Goal: Navigation & Orientation: Find specific page/section

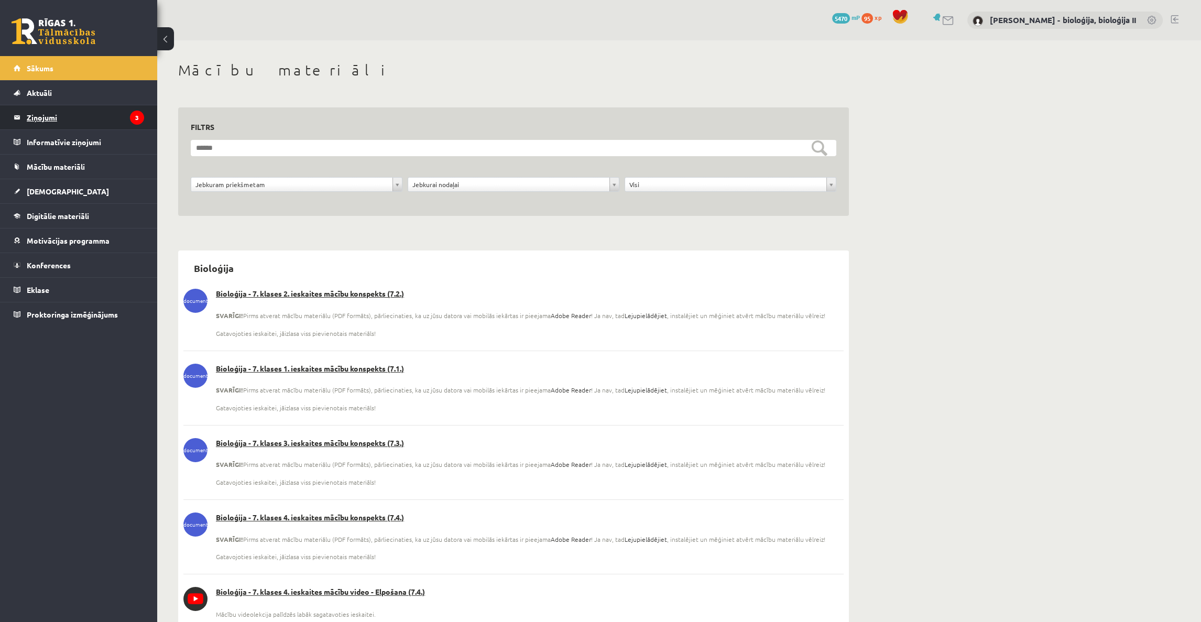
click at [75, 113] on legend "Ziņojumi 3" at bounding box center [85, 117] width 117 height 24
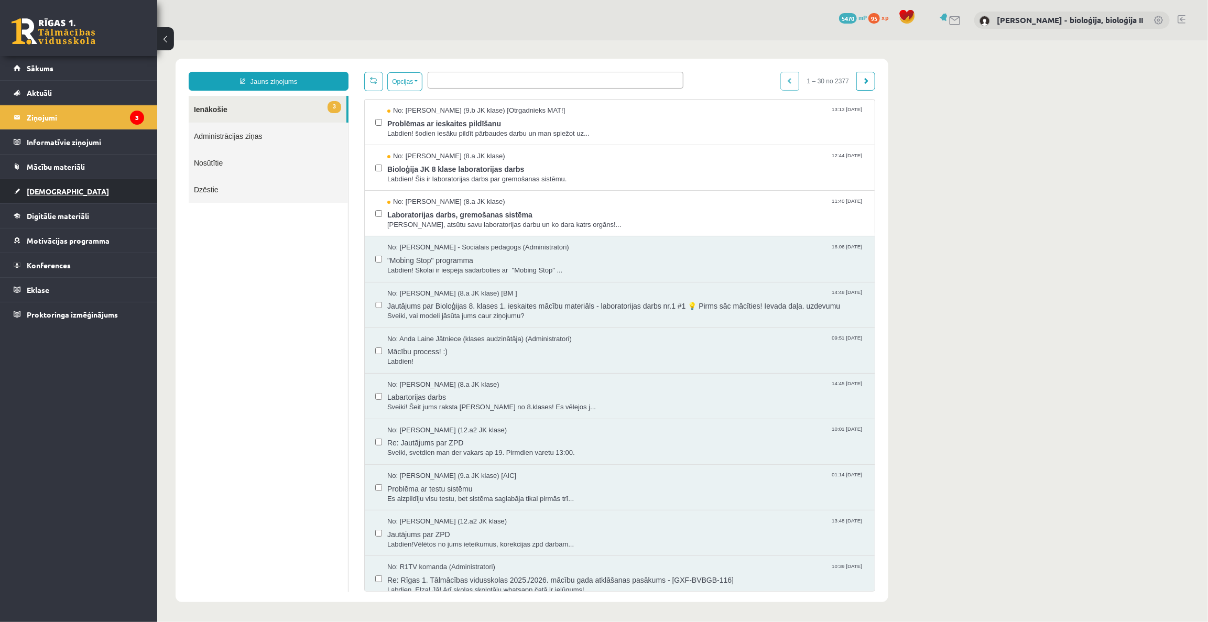
click at [58, 190] on span "[DEMOGRAPHIC_DATA]" at bounding box center [68, 191] width 82 height 9
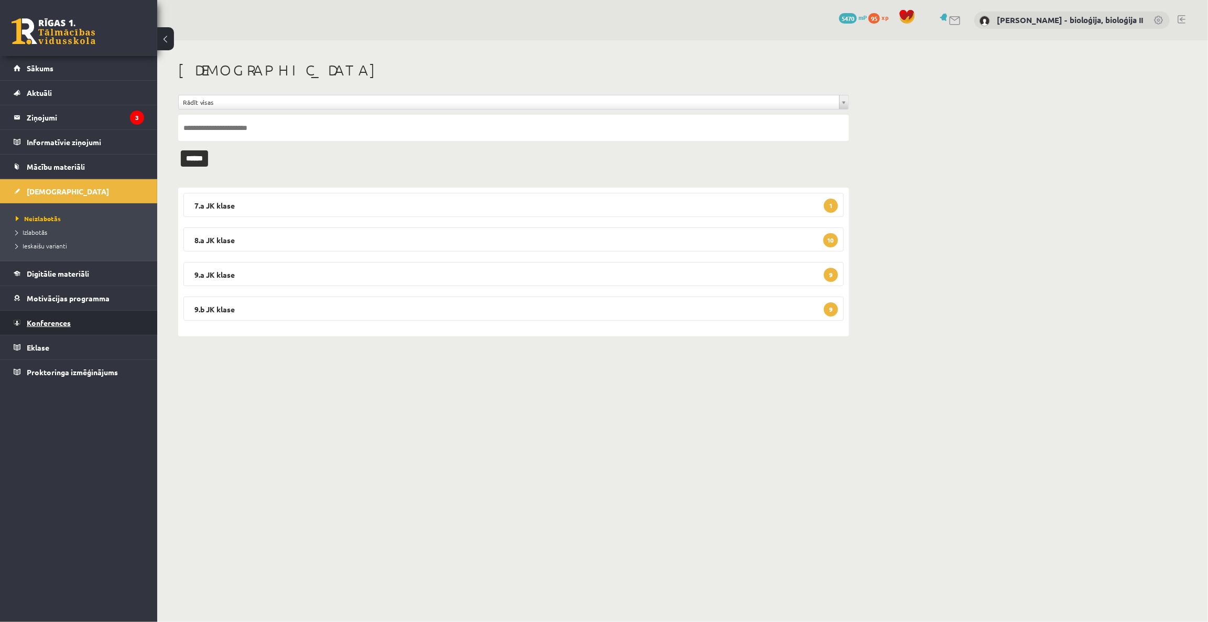
click at [64, 322] on span "Konferences" at bounding box center [49, 322] width 44 height 9
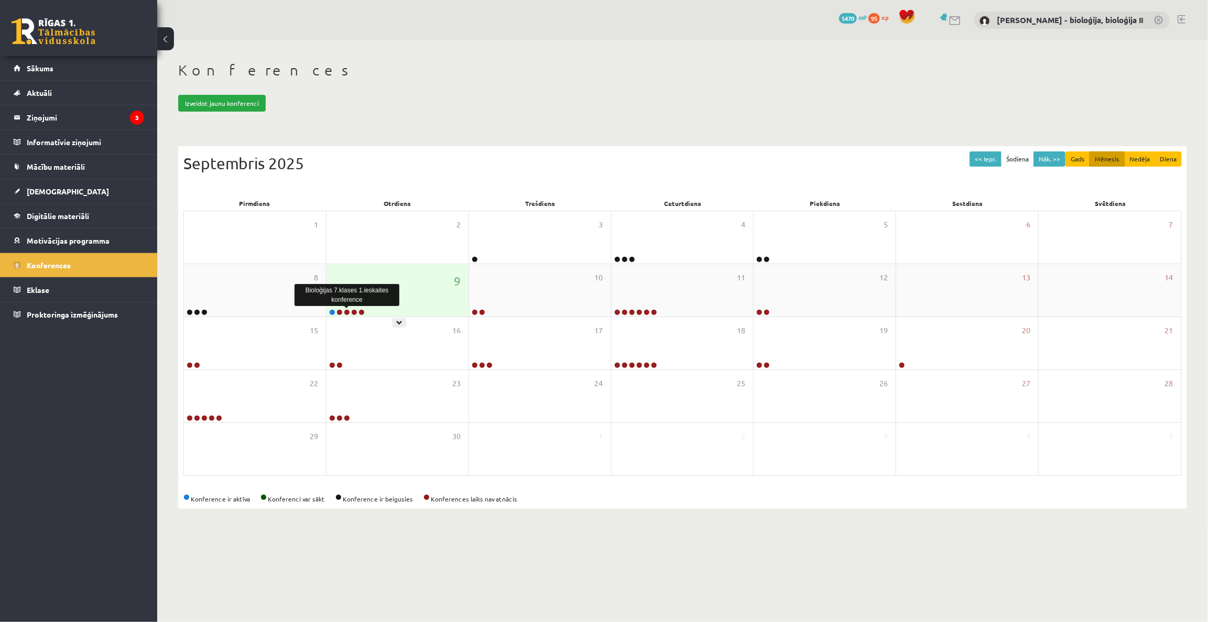
click at [345, 312] on link at bounding box center [347, 312] width 6 height 6
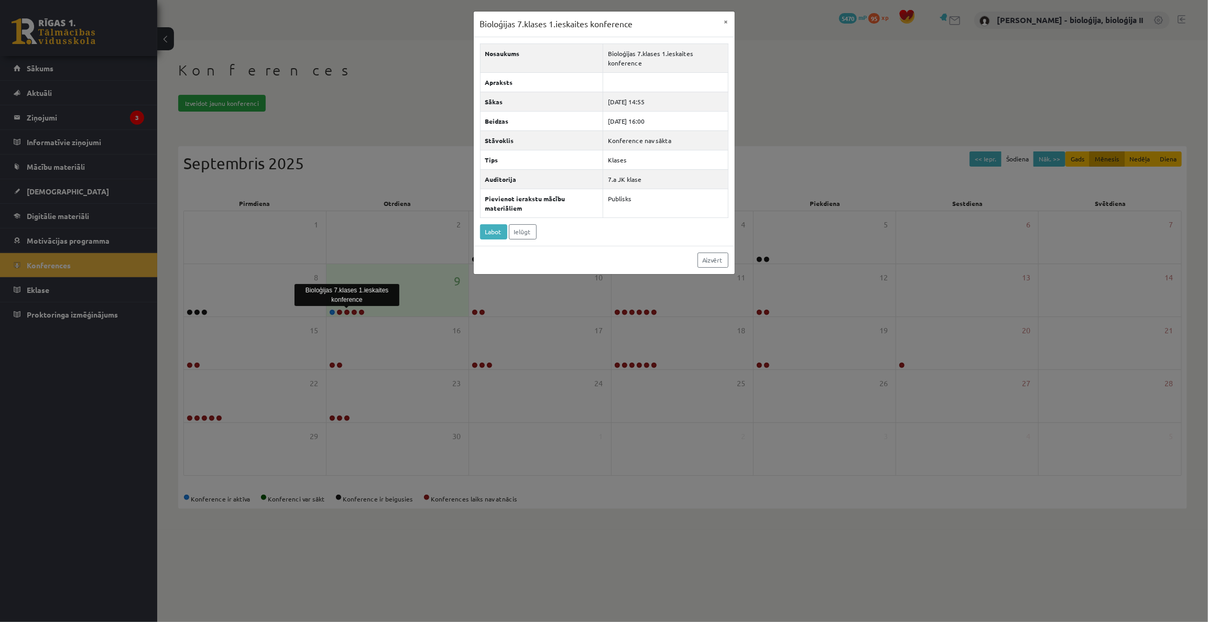
click at [791, 100] on div "Bioloģijas 7.klases 1.ieskaites konference × Nosaukums Bioloģijas 7.klases 1.ie…" at bounding box center [604, 311] width 1208 height 622
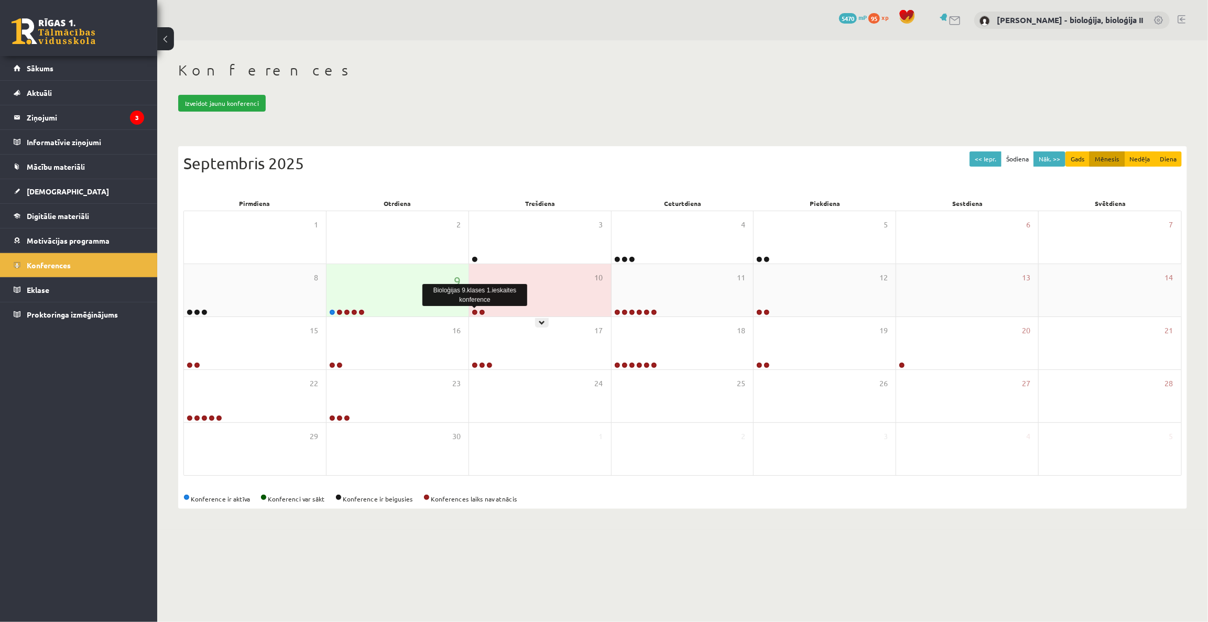
click at [475, 311] on link at bounding box center [475, 312] width 6 height 6
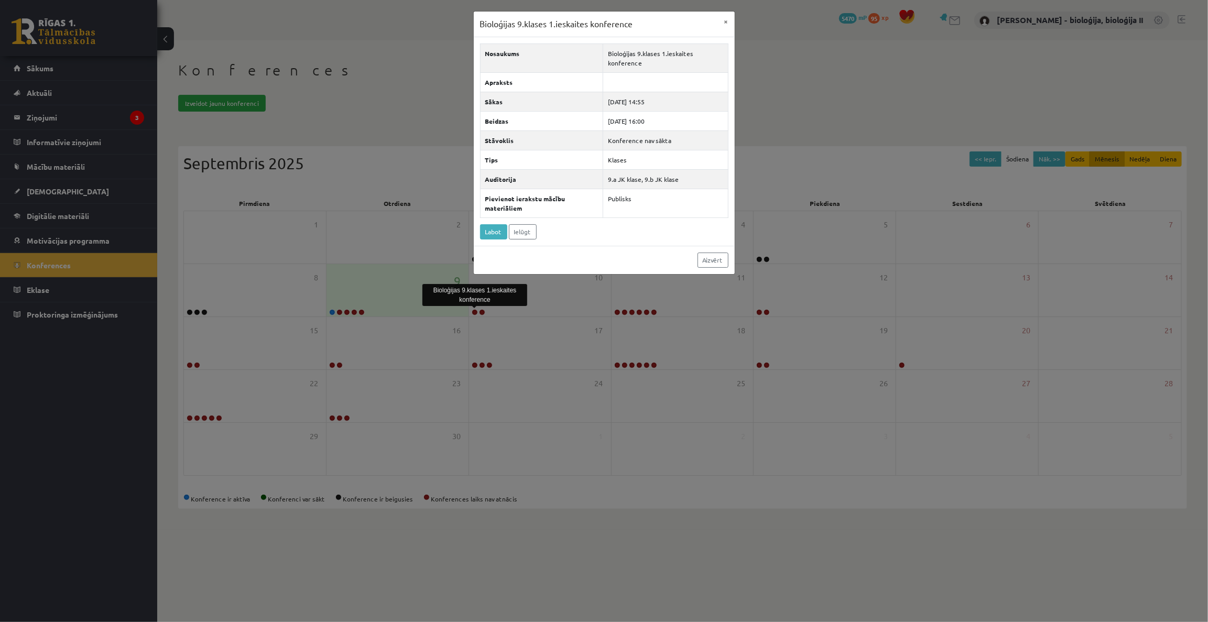
click at [901, 95] on div "Bioloģijas 9.klases 1.ieskaites konference × Nosaukums Bioloģijas 9.klases 1.ie…" at bounding box center [604, 311] width 1208 height 622
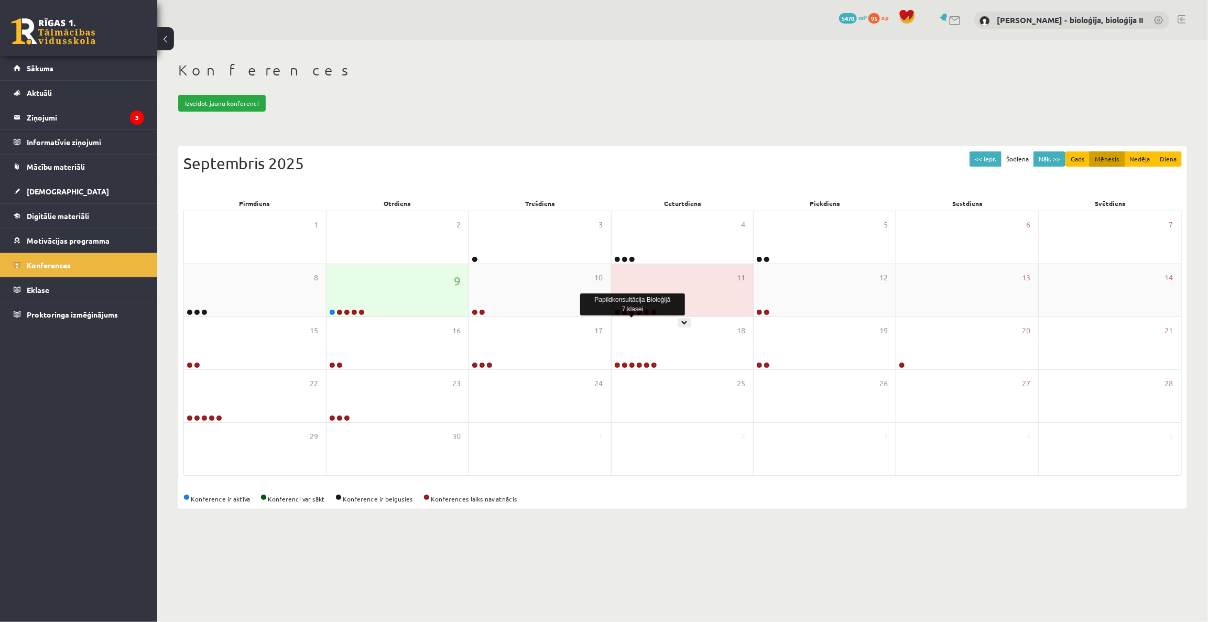
click at [630, 313] on link at bounding box center [632, 312] width 6 height 6
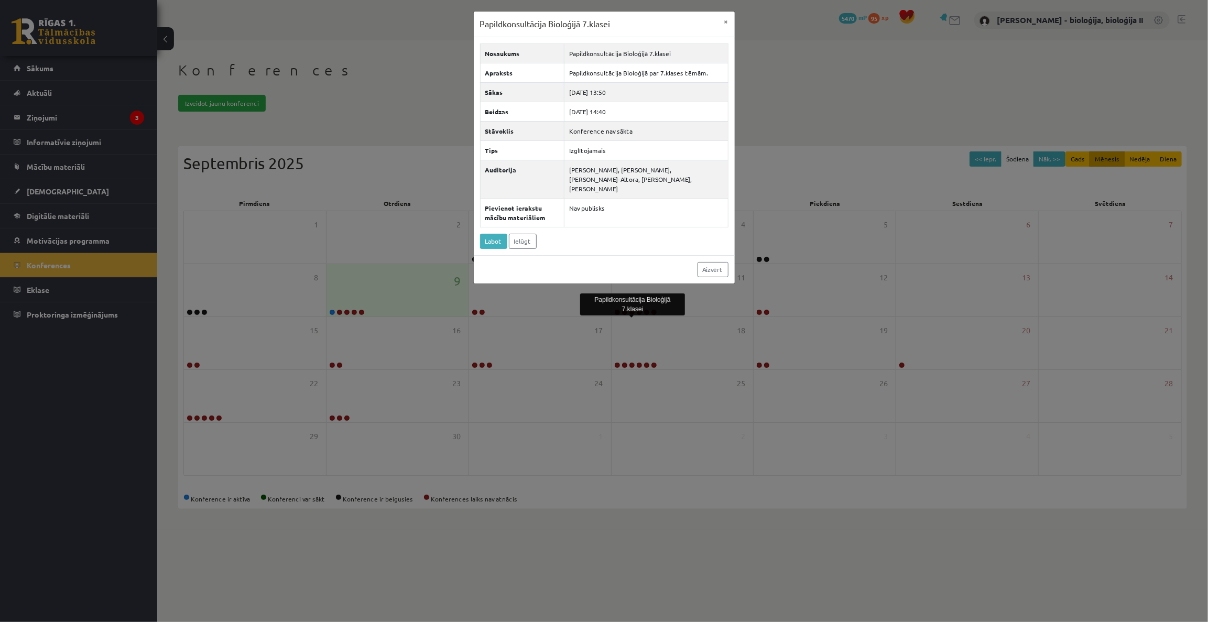
click at [865, 96] on div "Papildkonsultācija Bioloģijā 7.klasei × Nosaukums Papildkonsultācija Bioloģijā …" at bounding box center [604, 311] width 1208 height 622
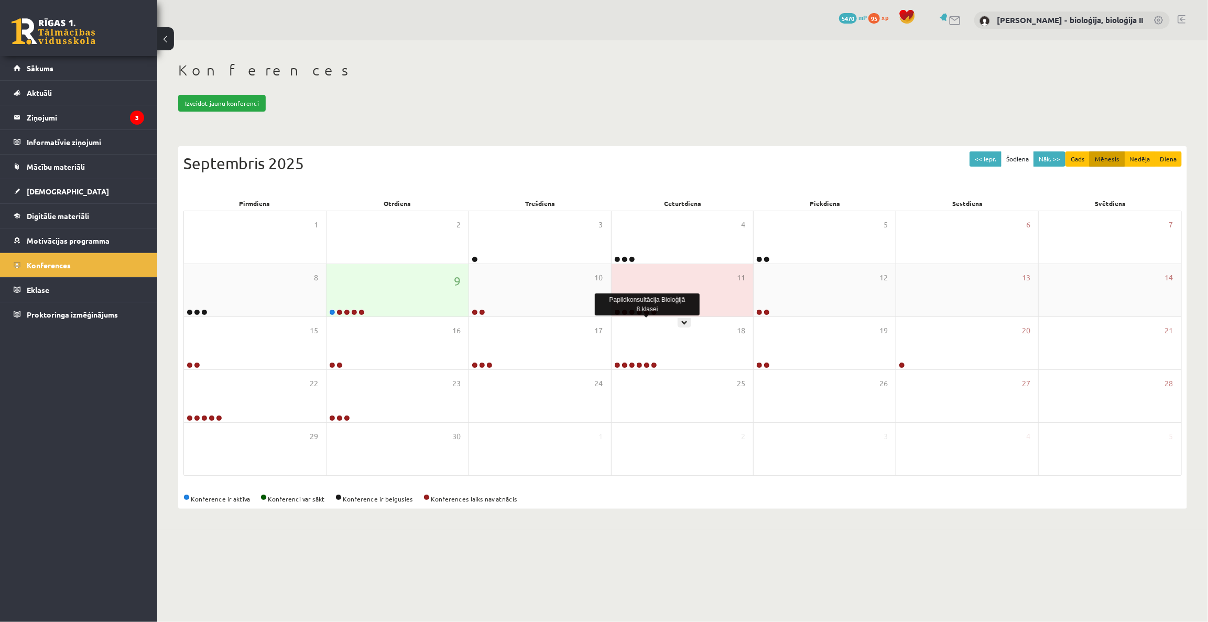
click at [648, 311] on link at bounding box center [646, 312] width 6 height 6
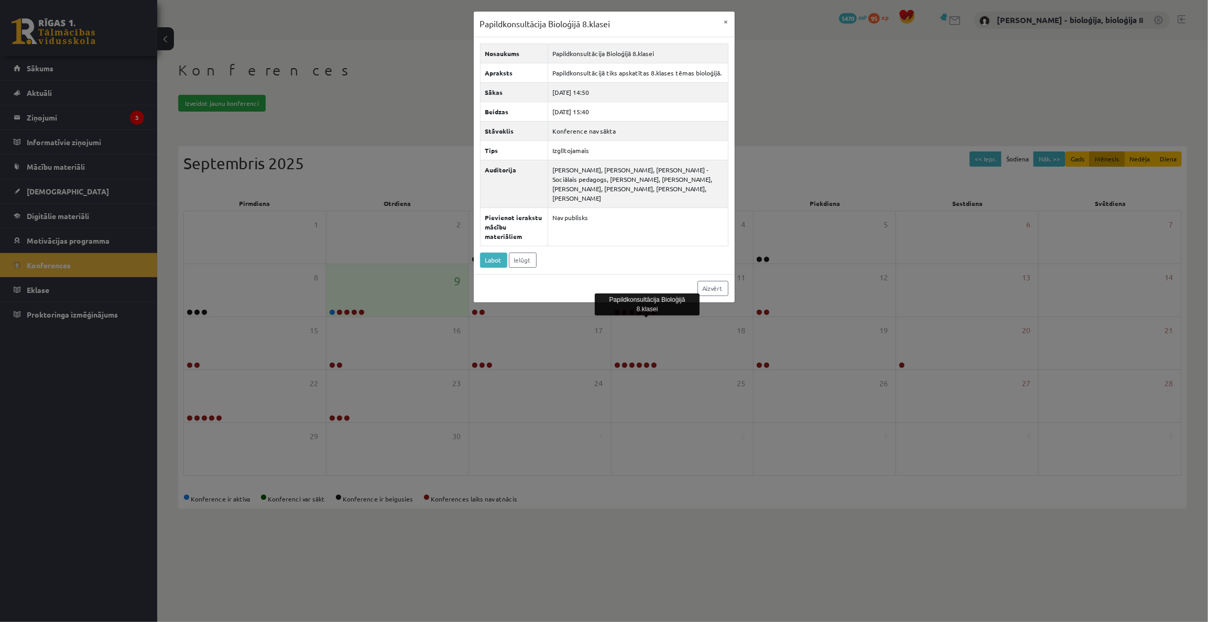
click at [794, 91] on div "Papildkonsultācija Bioloģijā 8.klasei × Nosaukums Papildkonsultācija Bioloģijā …" at bounding box center [604, 311] width 1208 height 622
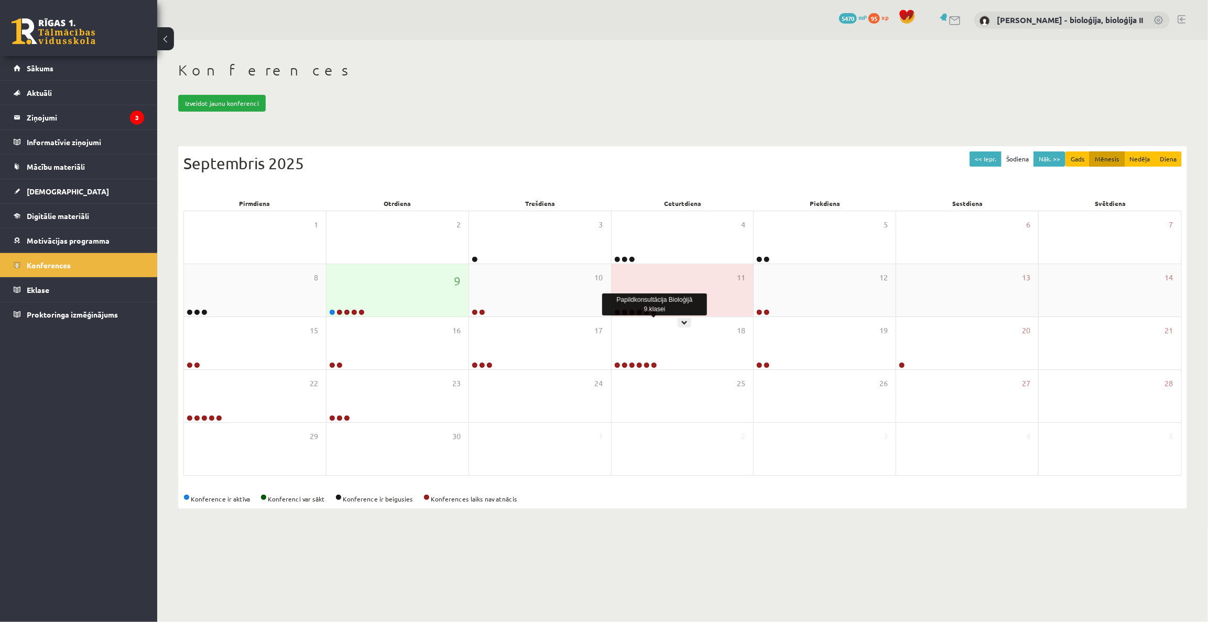
click at [653, 312] on link at bounding box center [654, 312] width 6 height 6
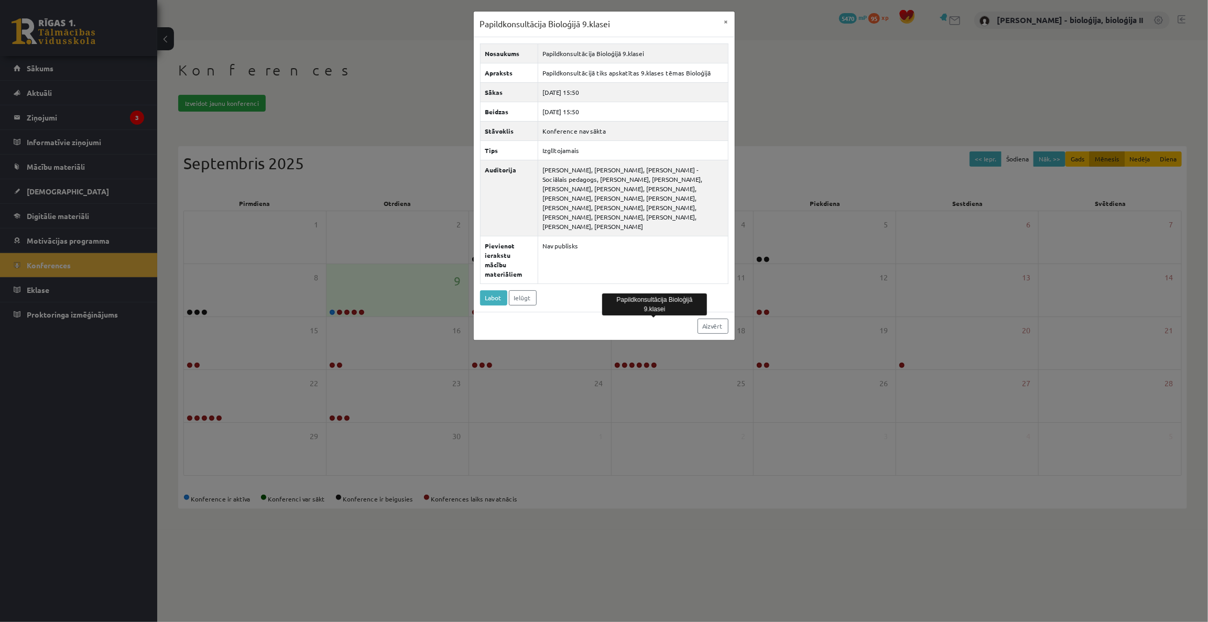
click at [804, 80] on div "Papildkonsultācija Bioloģijā 9.klasei × Nosaukums Papildkonsultācija Bioloģijā …" at bounding box center [604, 311] width 1208 height 622
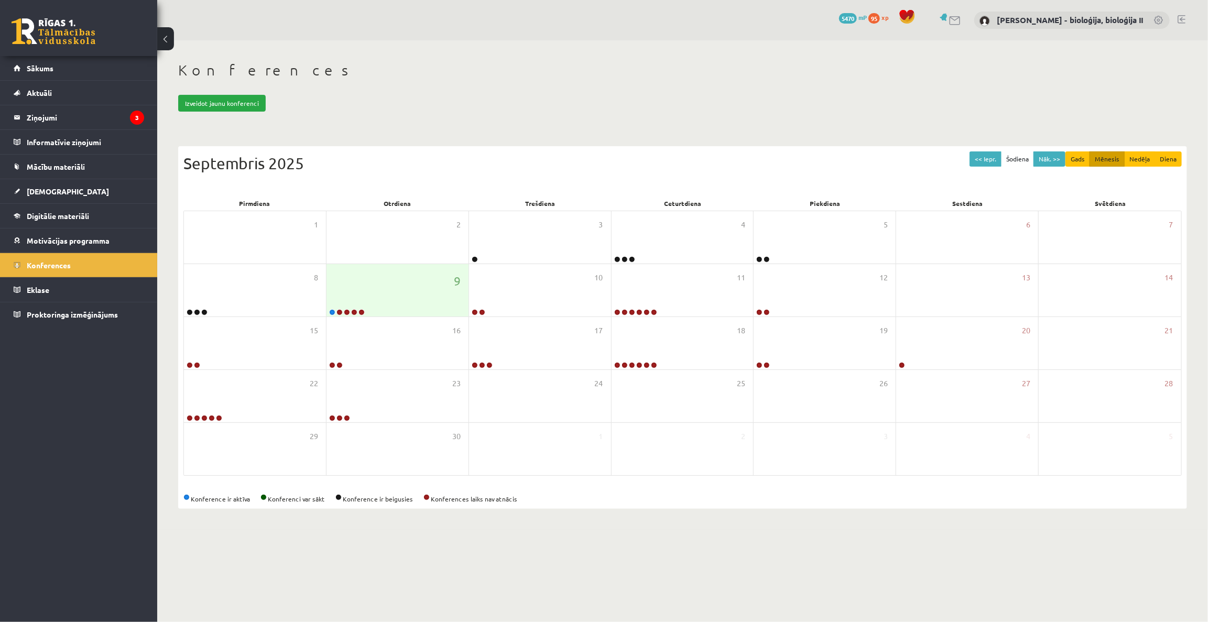
click at [671, 104] on div "Izveidot jaunu konferenci" at bounding box center [682, 103] width 1009 height 17
click at [630, 311] on link at bounding box center [632, 312] width 6 height 6
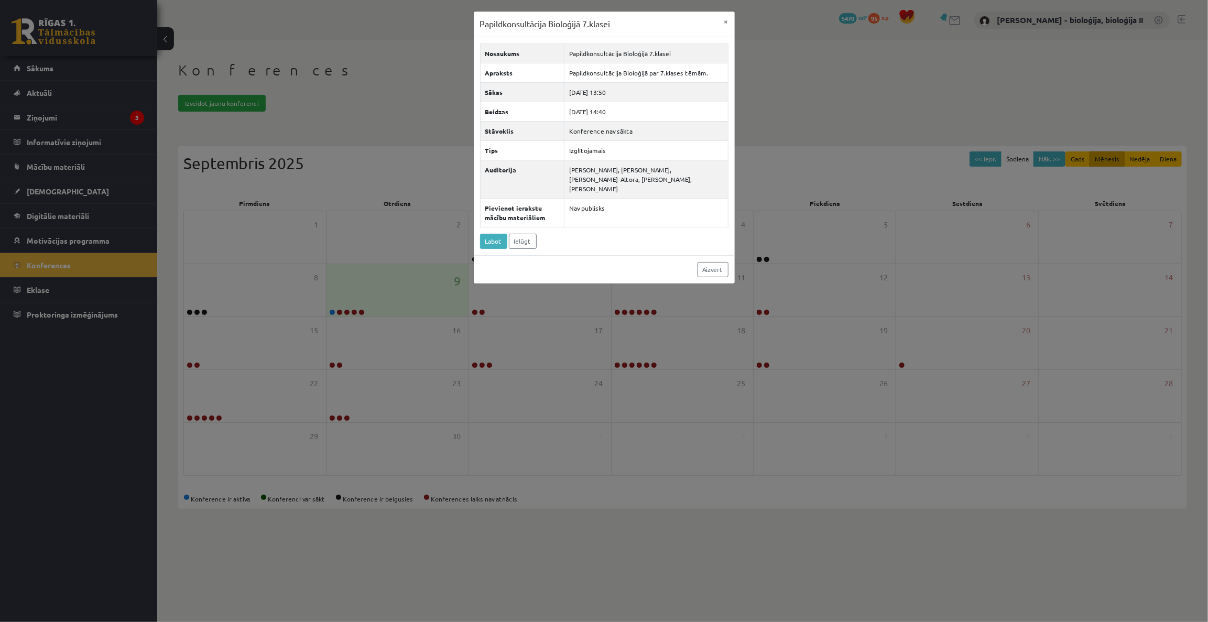
click at [852, 64] on div "Papildkonsultācija Bioloģijā 7.klasei × Nosaukums Papildkonsultācija Bioloģijā …" at bounding box center [604, 311] width 1208 height 622
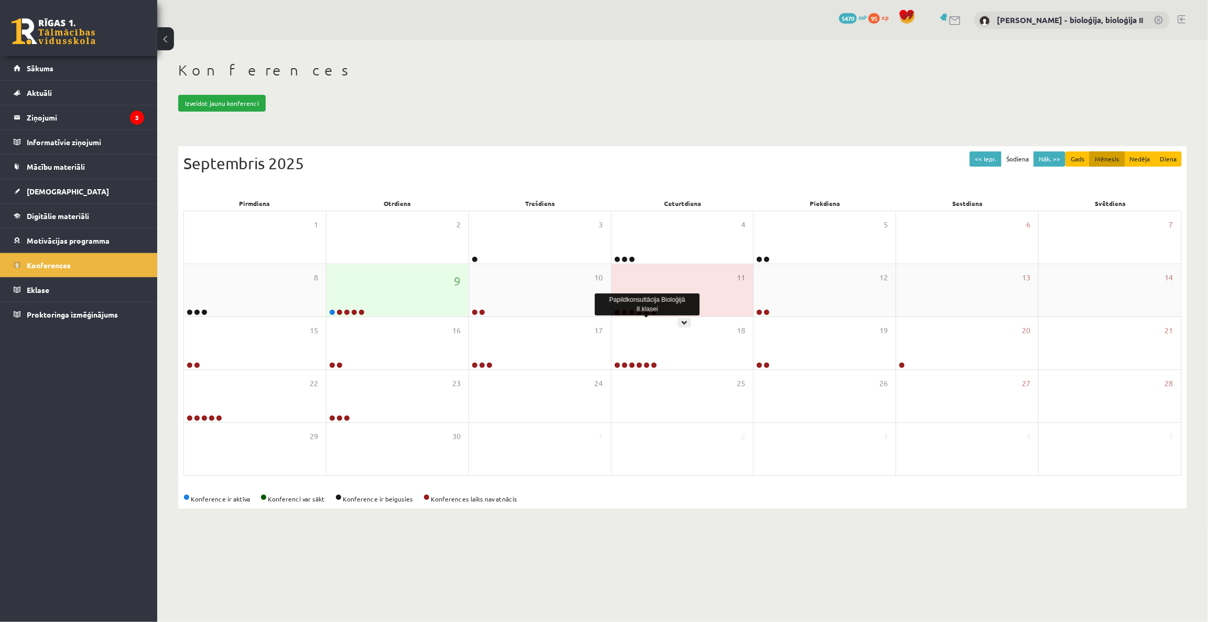
click at [648, 309] on link at bounding box center [646, 312] width 6 height 6
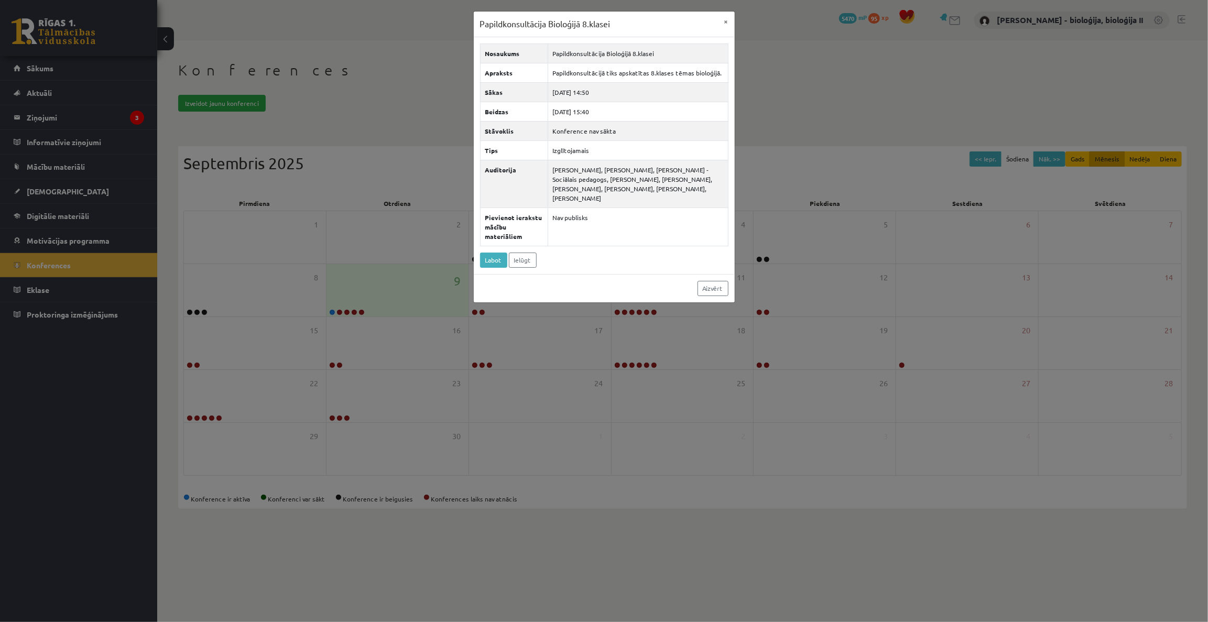
click at [814, 124] on div "Papildkonsultācija Bioloģijā 8.klasei × Nosaukums Papildkonsultācija Bioloģijā …" at bounding box center [604, 311] width 1208 height 622
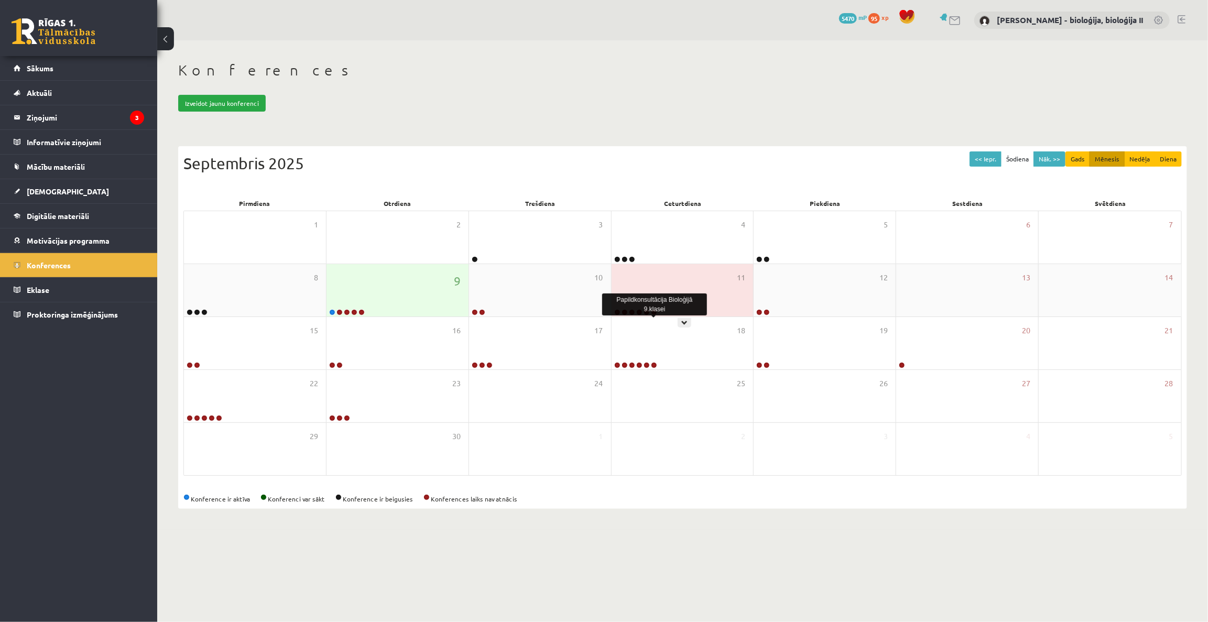
click at [655, 311] on link at bounding box center [654, 312] width 6 height 6
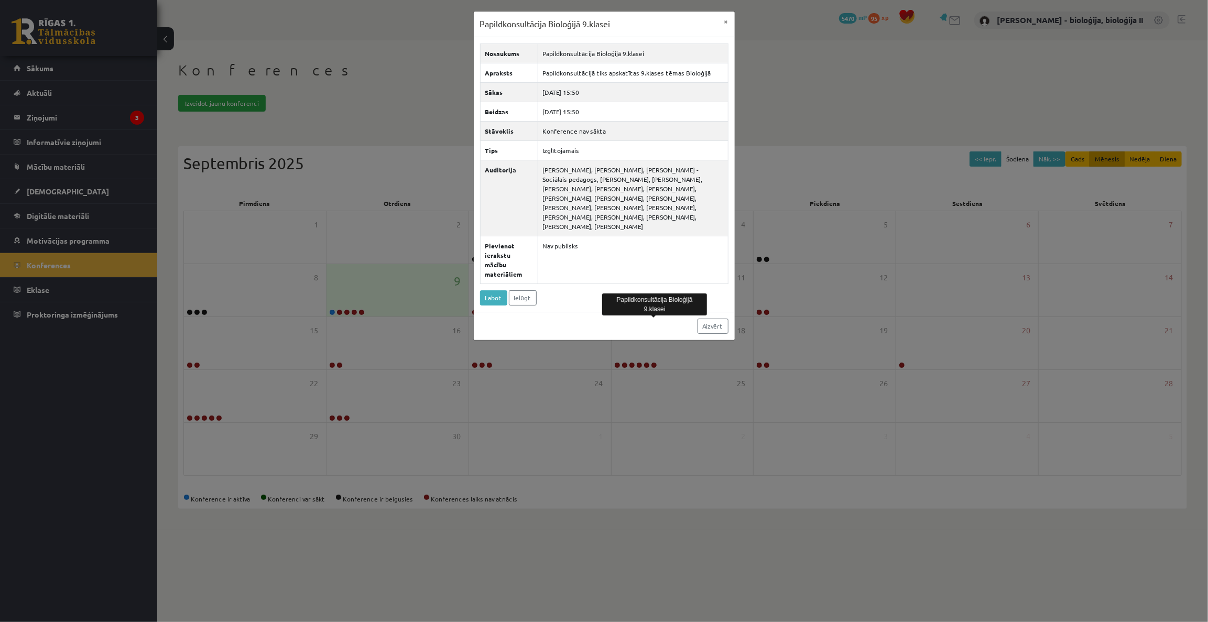
click at [846, 94] on div "Papildkonsultācija Bioloģijā 9.klasei × Nosaukums Papildkonsultācija Bioloģijā …" at bounding box center [604, 311] width 1208 height 622
